Goal: Information Seeking & Learning: Find specific fact

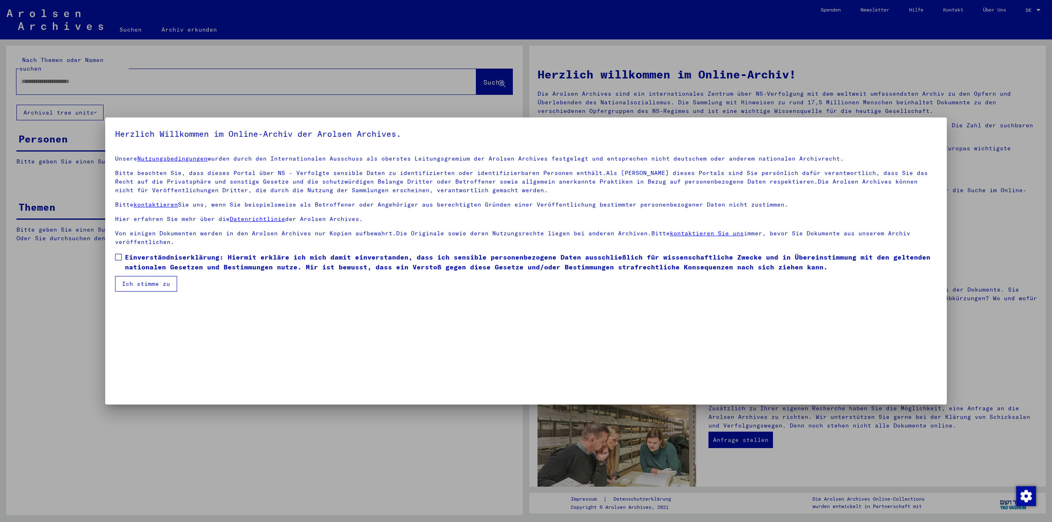
click at [121, 258] on span at bounding box center [118, 257] width 7 height 7
click at [154, 279] on button "Ich stimme zu" at bounding box center [146, 284] width 62 height 16
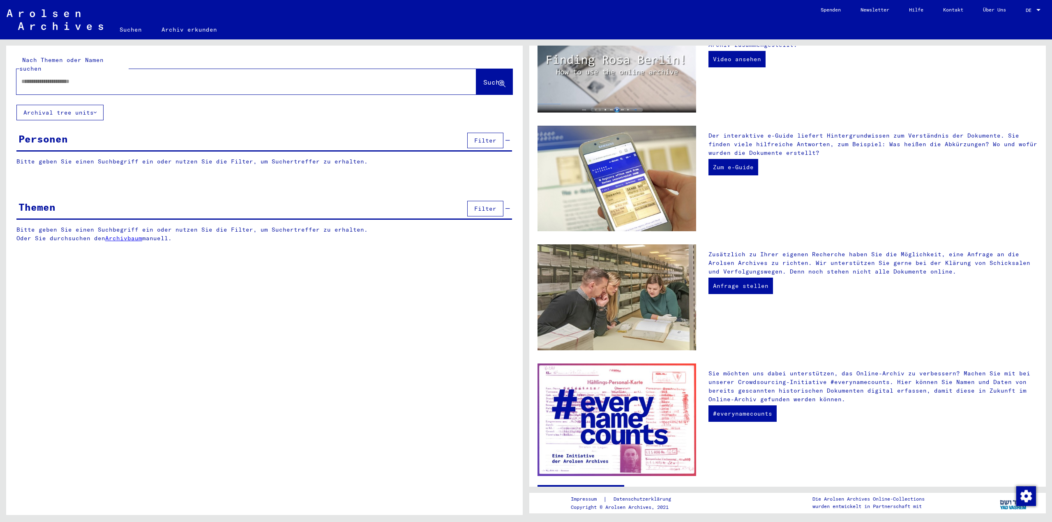
scroll to position [164, 0]
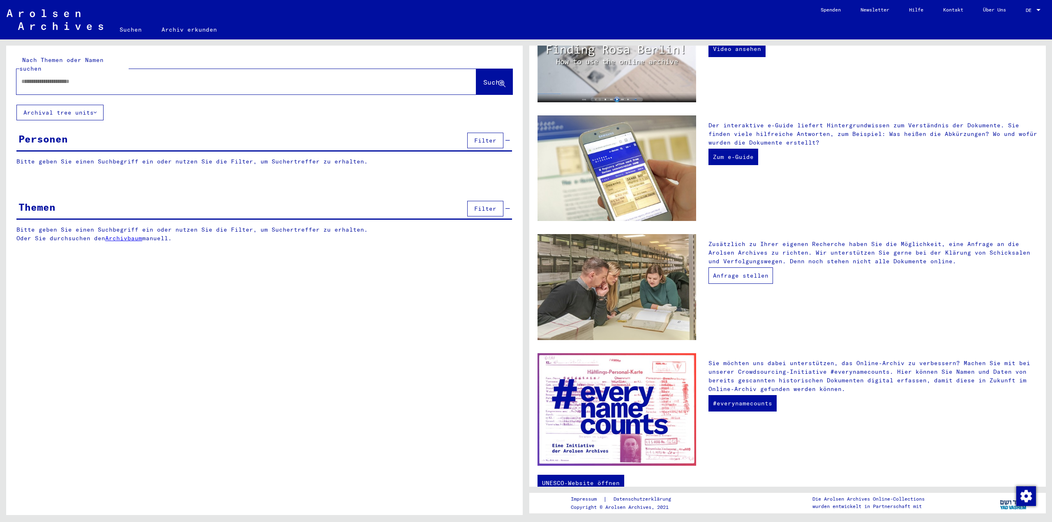
click at [747, 275] on link "Anfrage stellen" at bounding box center [741, 276] width 65 height 16
click at [102, 78] on div at bounding box center [233, 81] width 435 height 18
click at [66, 77] on input "text" at bounding box center [236, 81] width 430 height 9
paste input "**********"
type input "**********"
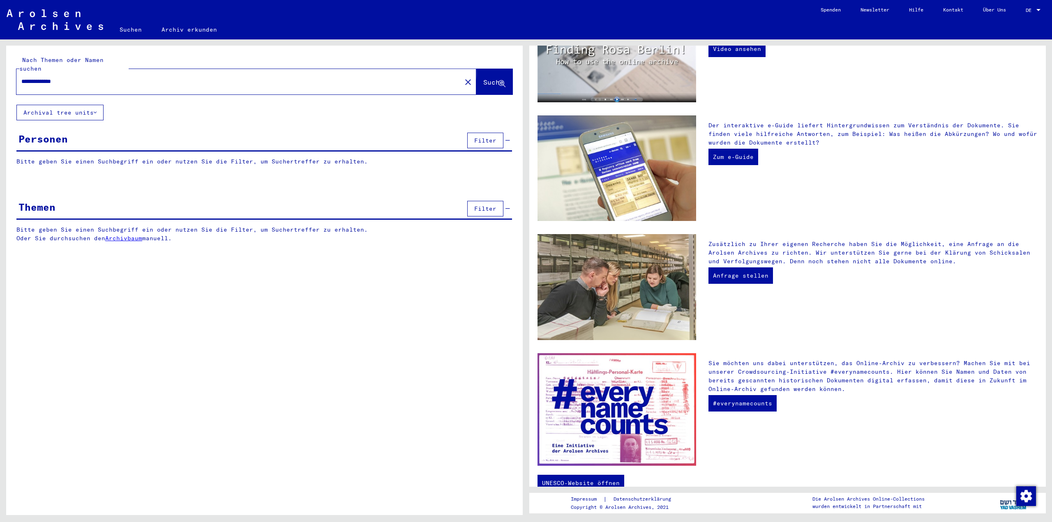
click at [487, 78] on span "Suche" at bounding box center [493, 82] width 21 height 8
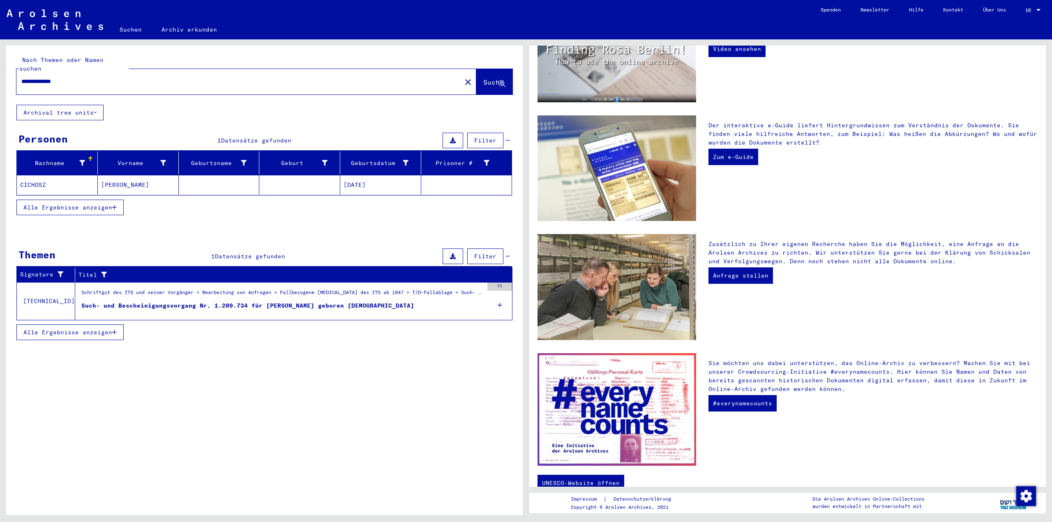
click at [129, 177] on mat-cell "[PERSON_NAME]" at bounding box center [138, 185] width 81 height 20
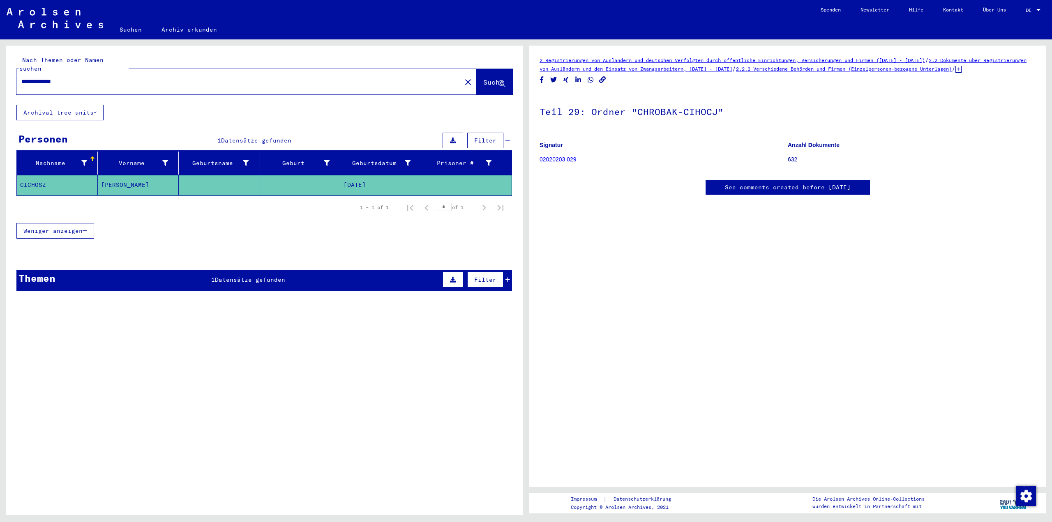
click at [690, 123] on h1 "Teil 29: Ordner "CHROBAK-CIHOCJ"" at bounding box center [788, 111] width 496 height 36
click at [554, 163] on link "02020203 029" at bounding box center [558, 159] width 37 height 7
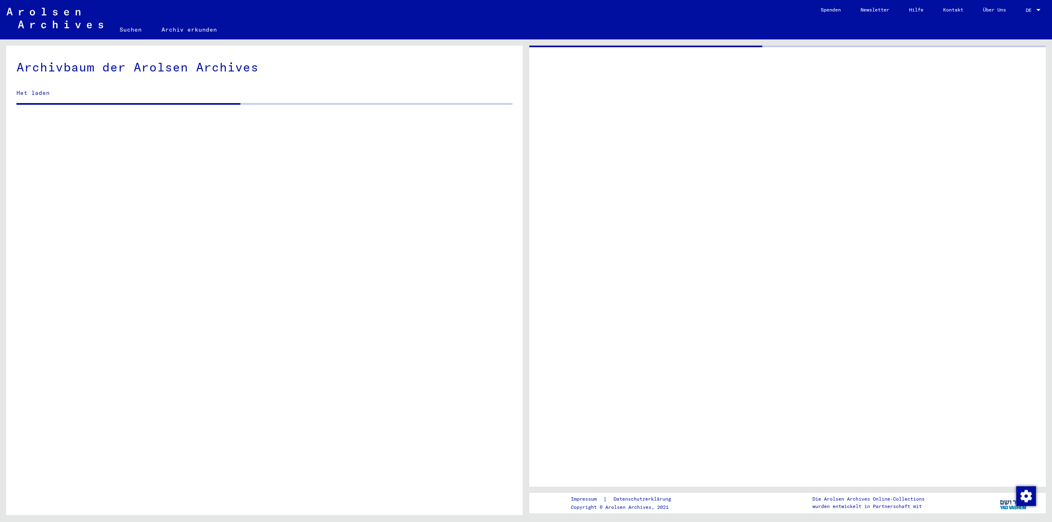
click at [551, 167] on div at bounding box center [787, 266] width 517 height 441
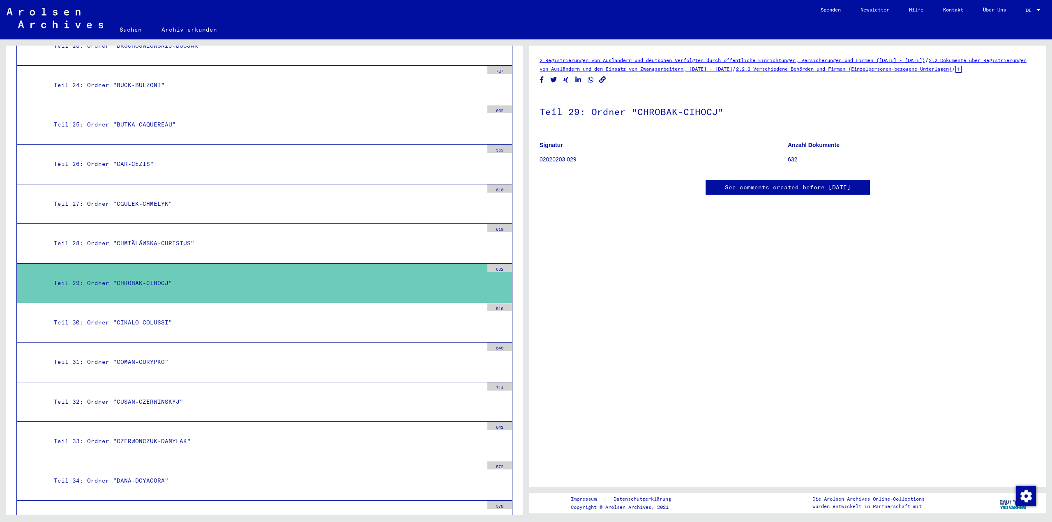
click at [128, 324] on div "Teil 30: Ordner "CIKALO-COLUSSI"" at bounding box center [266, 323] width 436 height 16
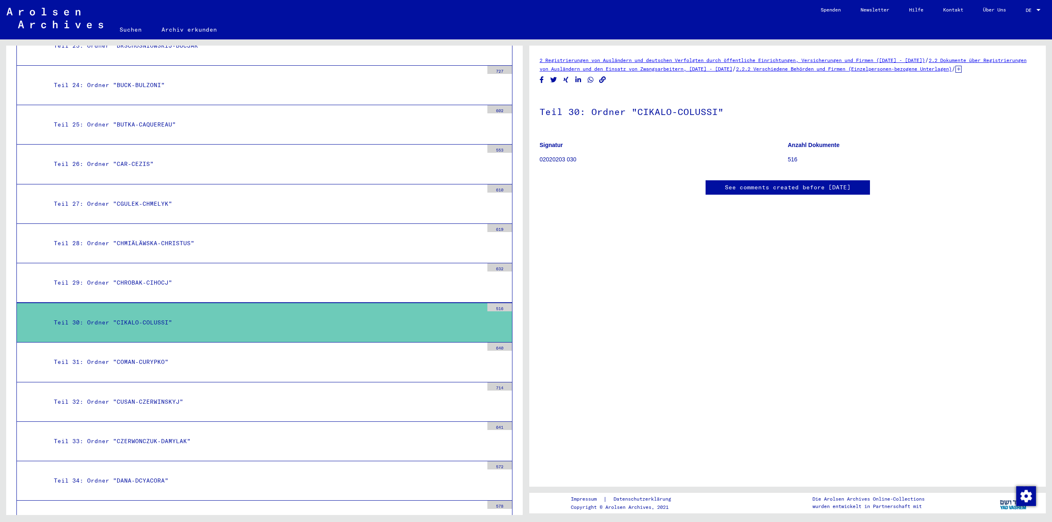
click at [158, 280] on div "Teil 29: Ordner "CHROBAK-CIHOCJ"" at bounding box center [266, 283] width 436 height 16
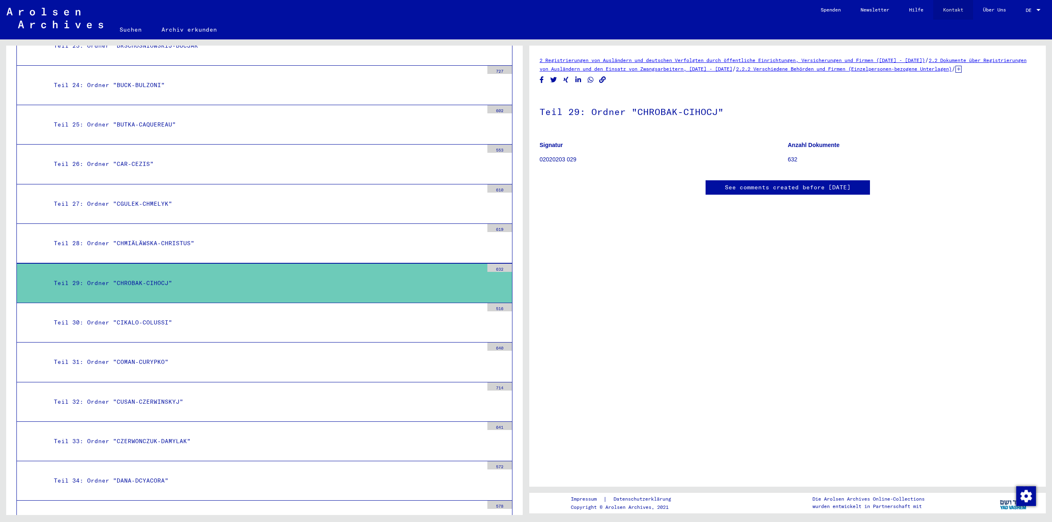
click at [955, 11] on link "Kontakt" at bounding box center [953, 10] width 40 height 20
